Goal: Find specific page/section: Find specific page/section

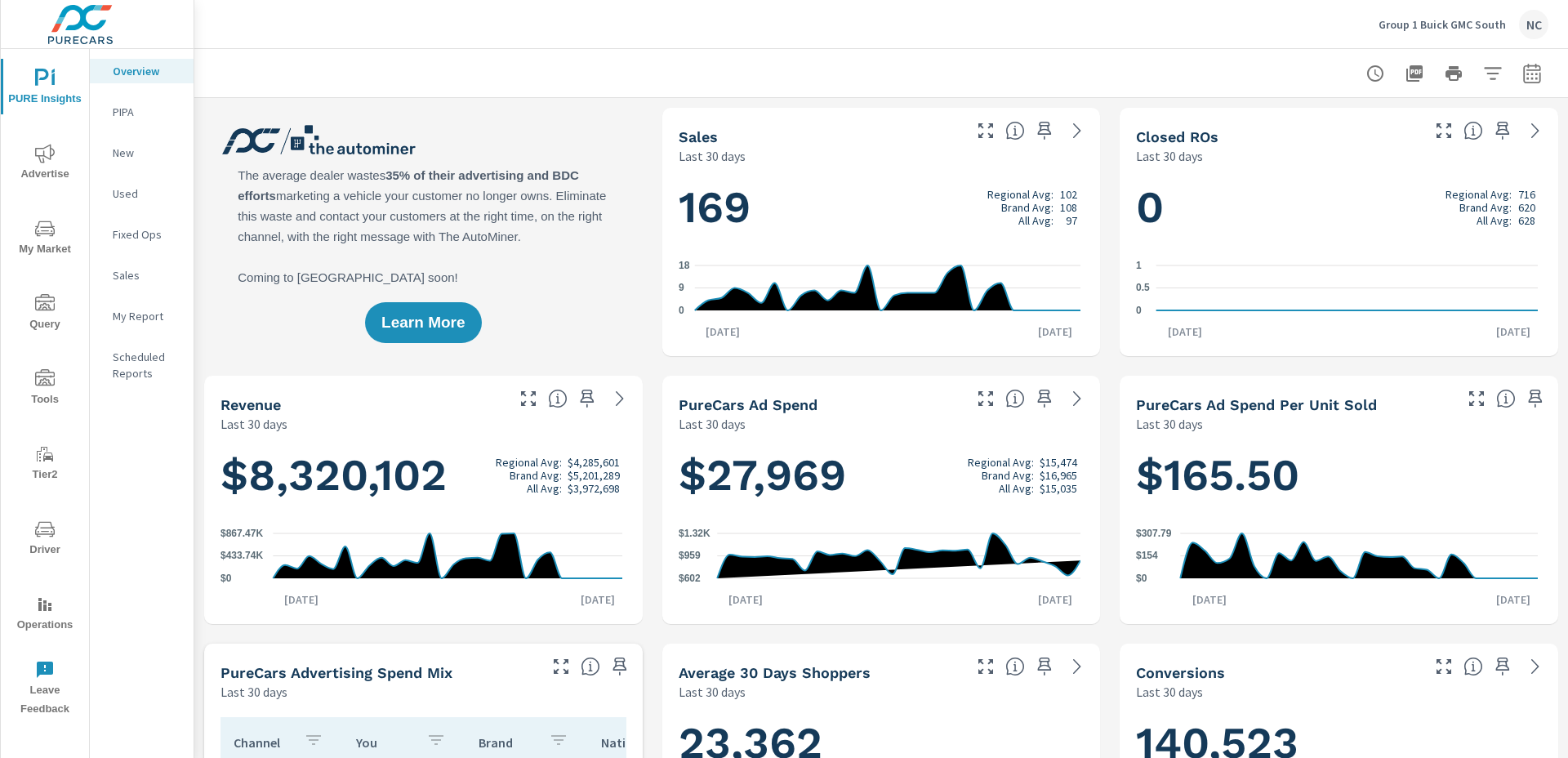
click at [44, 383] on icon "nav menu" at bounding box center [45, 378] width 20 height 20
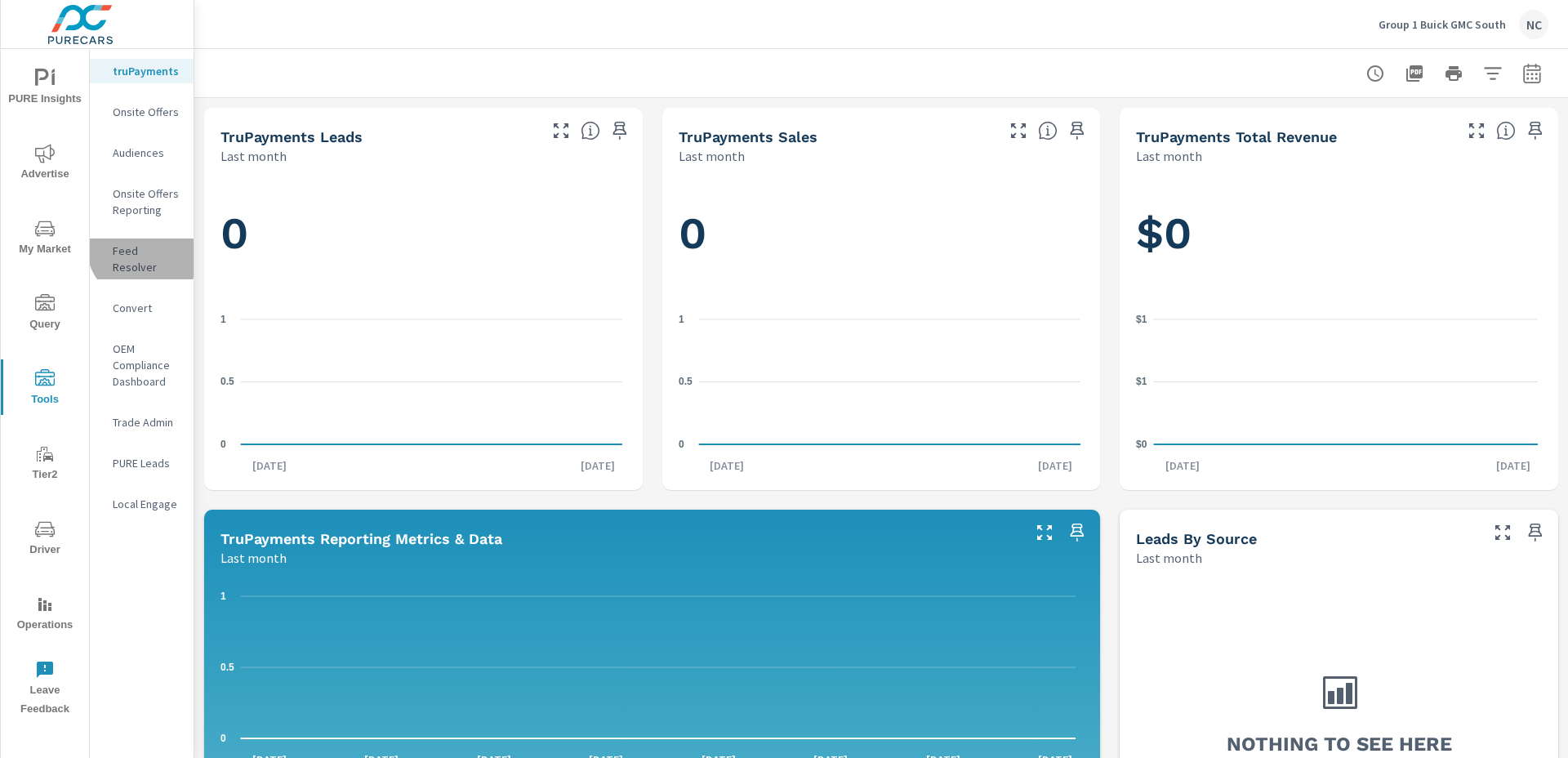
click at [144, 246] on p "Feed Resolver" at bounding box center [146, 258] width 68 height 33
